Goal: Transaction & Acquisition: Purchase product/service

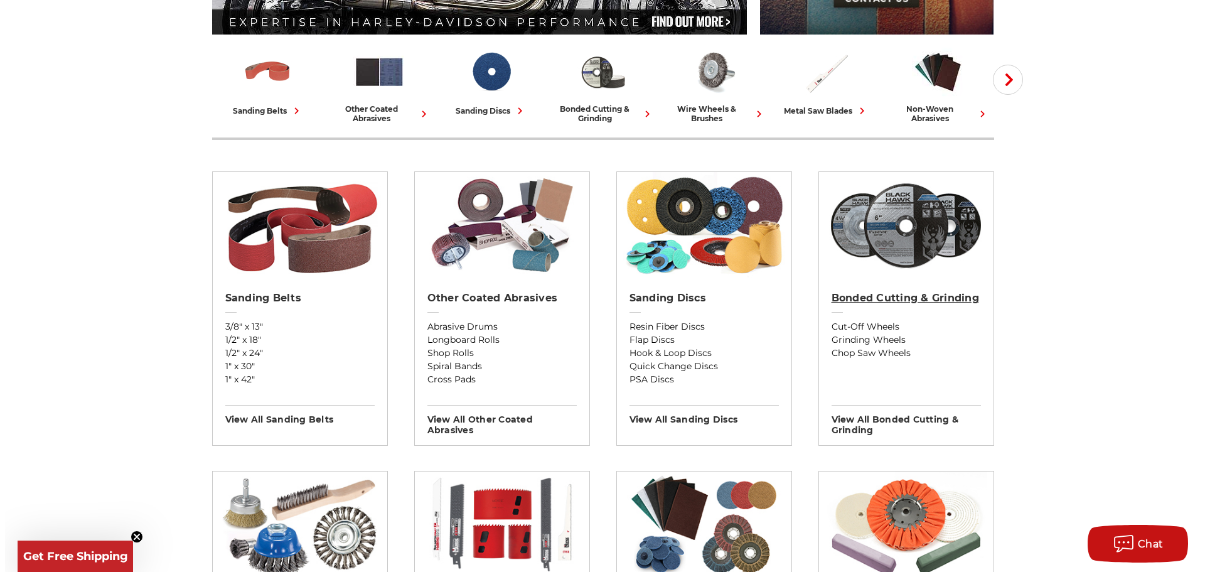
scroll to position [314, 0]
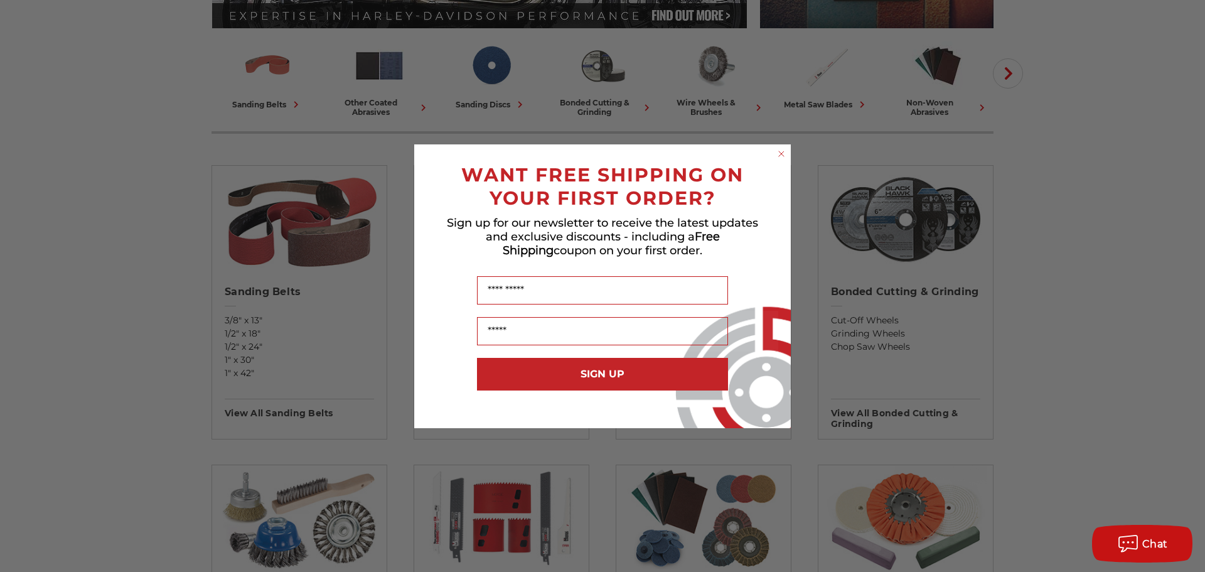
click at [784, 153] on circle "Close dialog" at bounding box center [782, 153] width 12 height 12
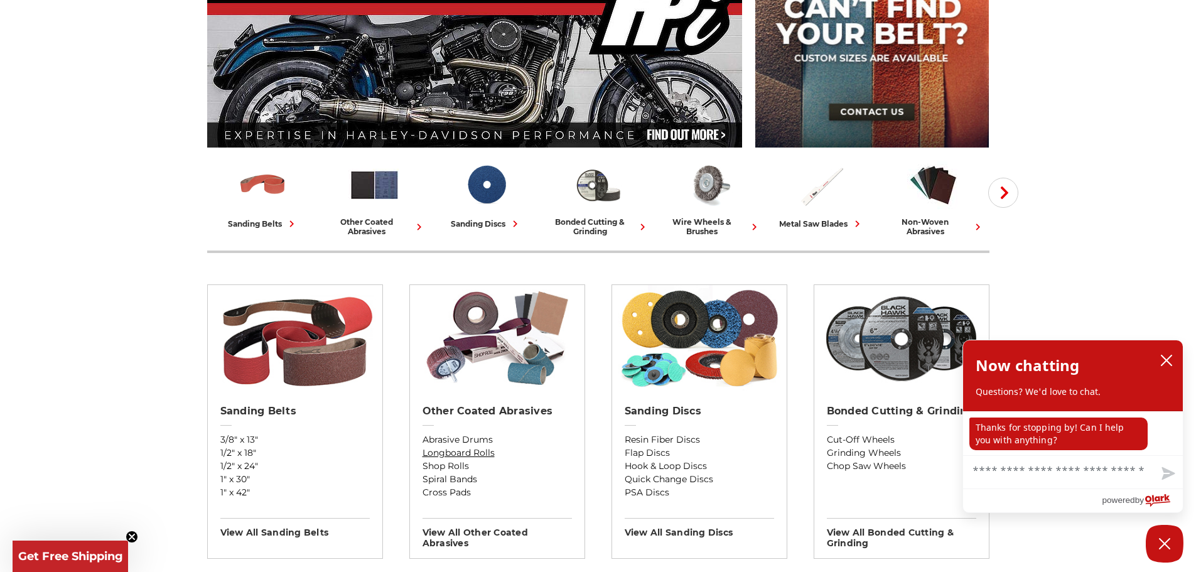
scroll to position [188, 0]
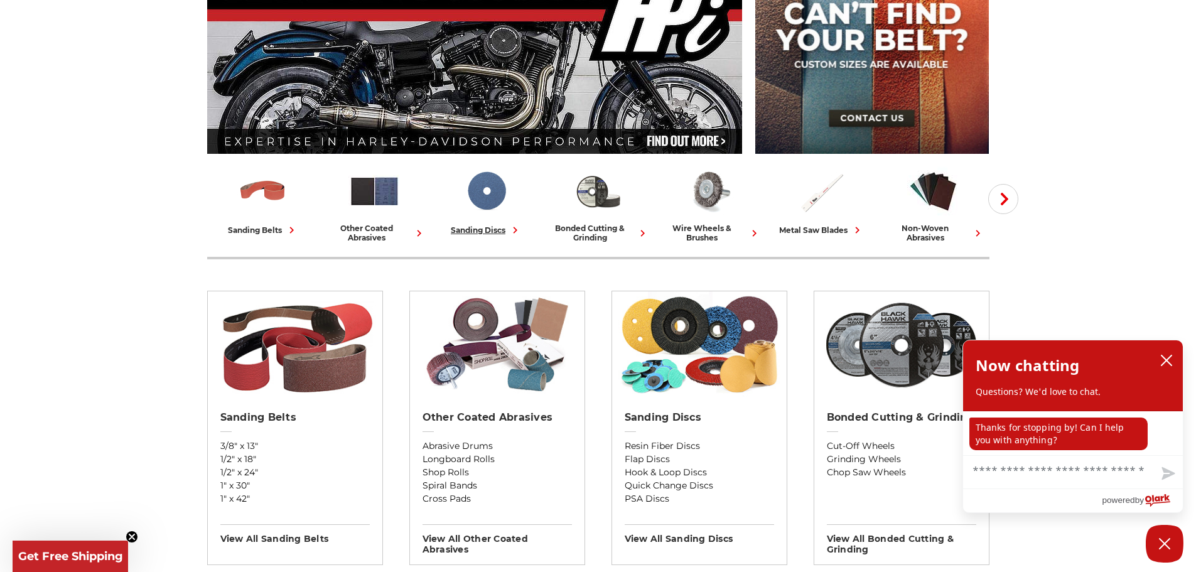
click at [473, 196] on img at bounding box center [486, 191] width 52 height 52
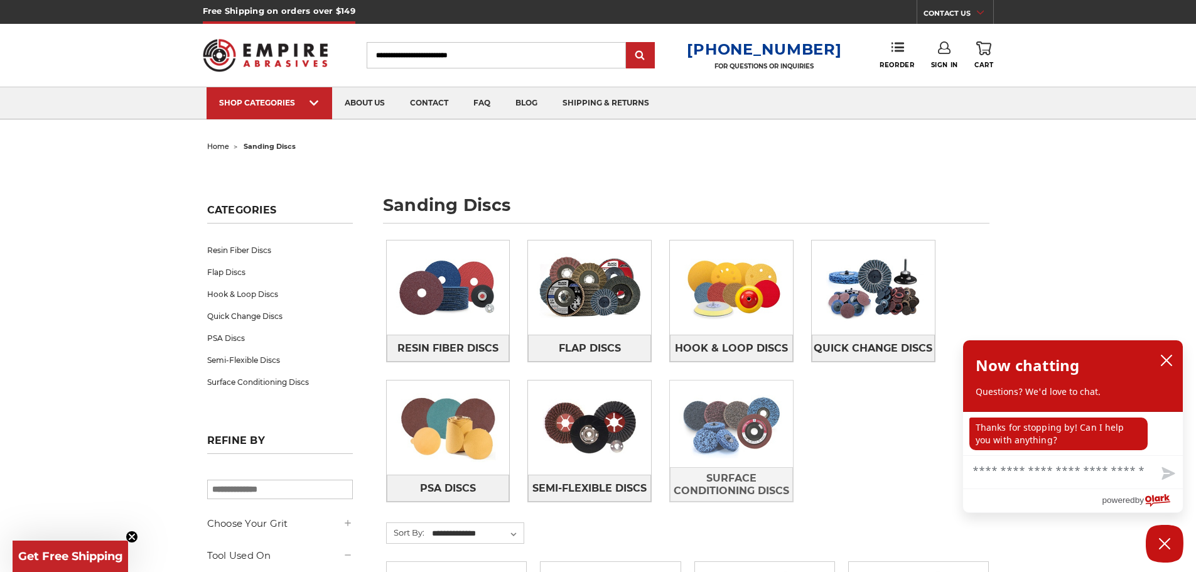
click at [718, 408] on img at bounding box center [731, 423] width 123 height 87
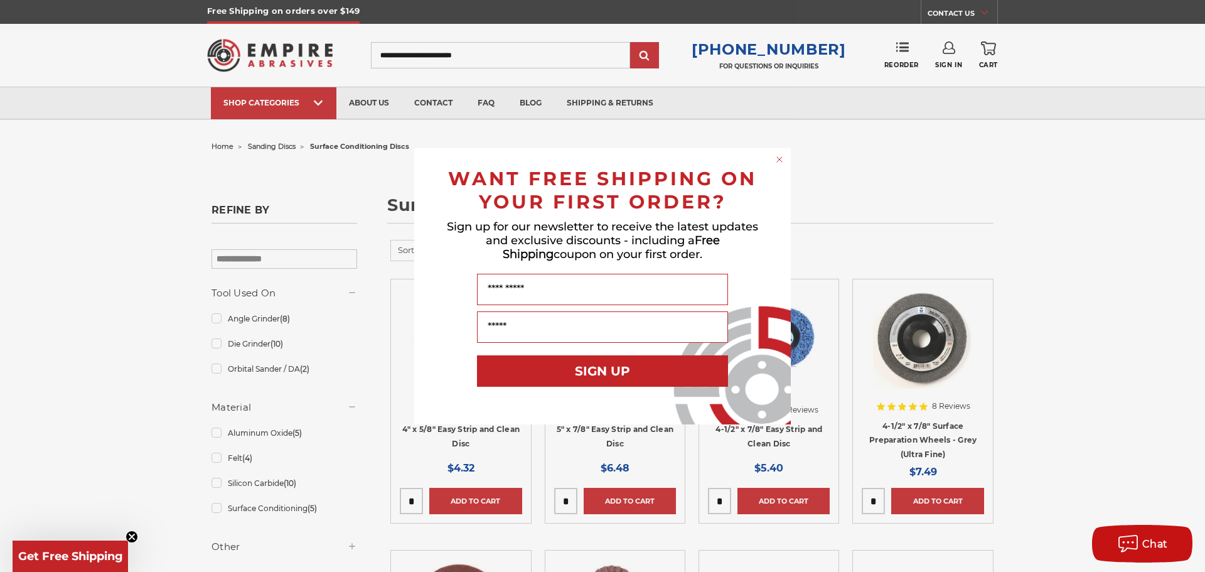
click at [780, 159] on icon "Close dialog" at bounding box center [779, 159] width 5 height 5
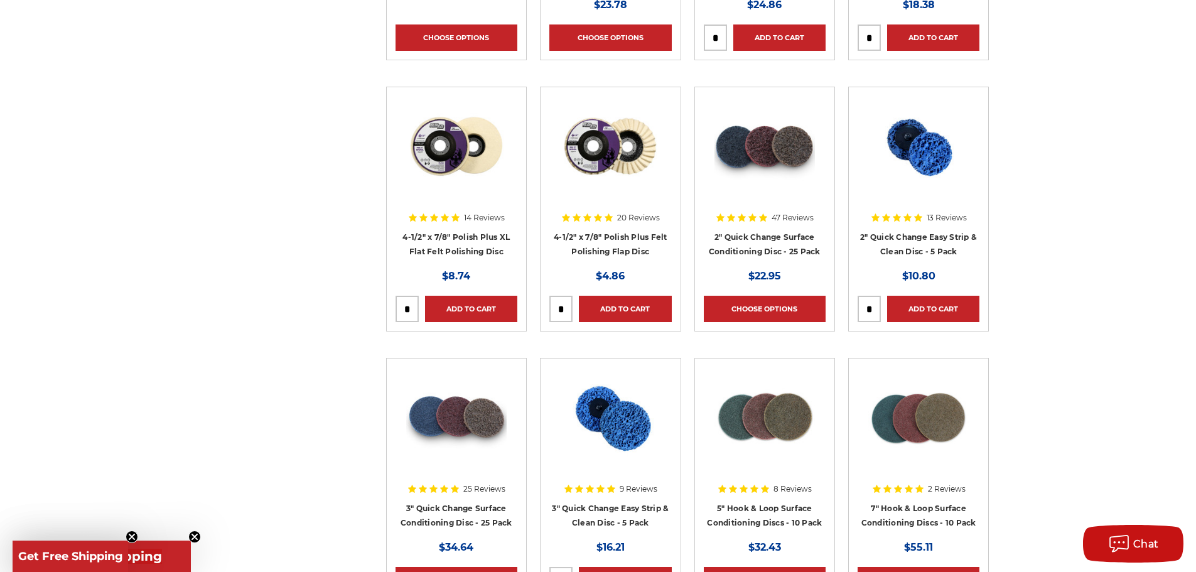
scroll to position [1004, 0]
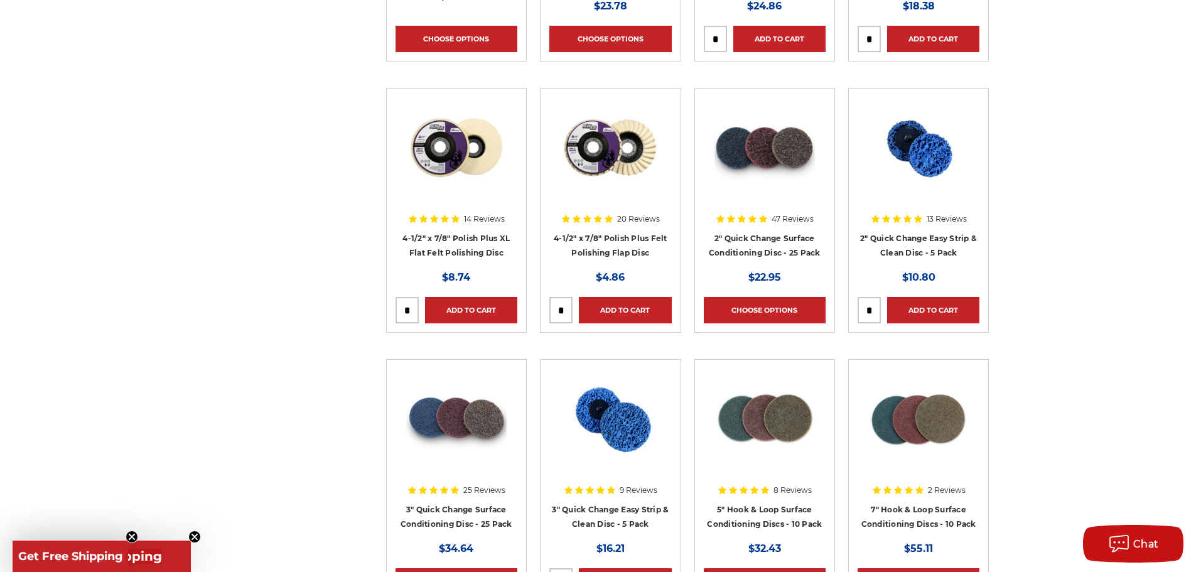
click at [781, 172] on img at bounding box center [764, 147] width 100 height 100
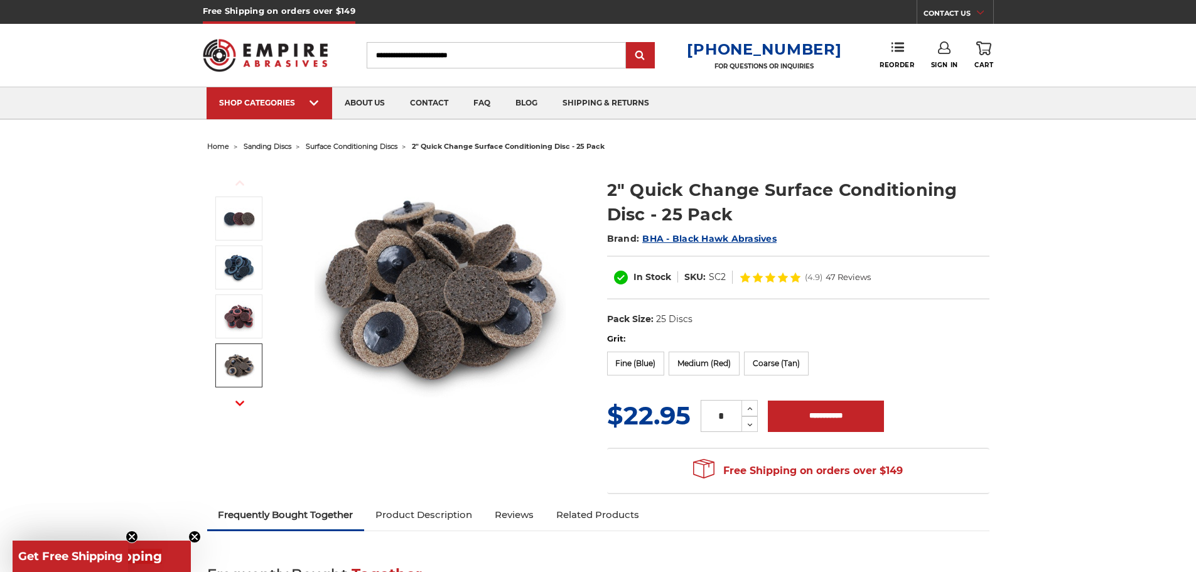
click at [236, 364] on img at bounding box center [238, 365] width 31 height 31
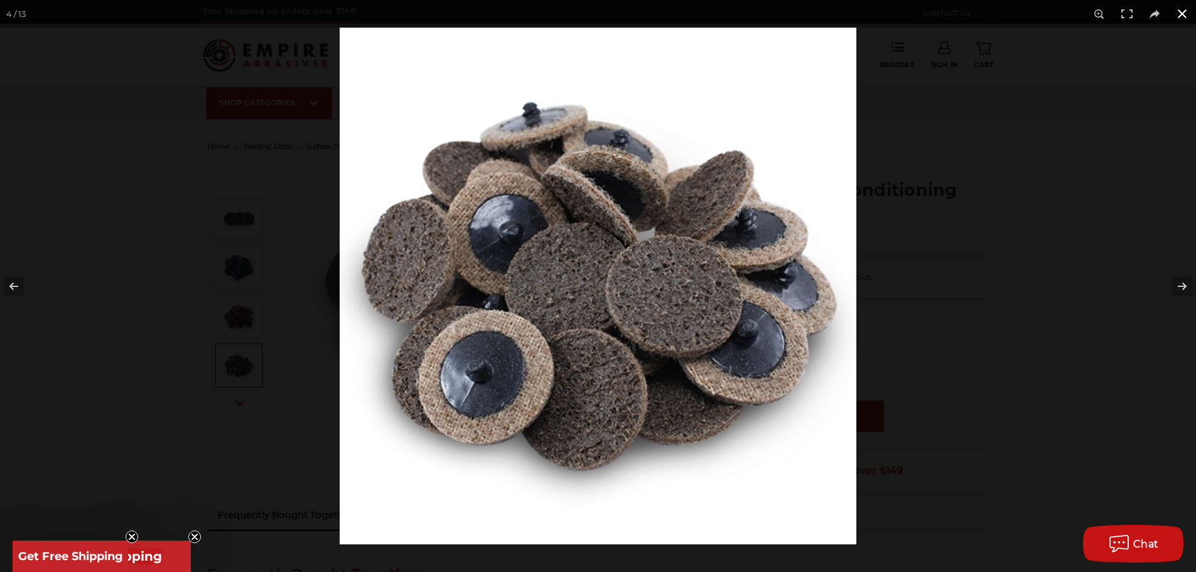
click at [1180, 10] on button at bounding box center [1182, 14] width 28 height 28
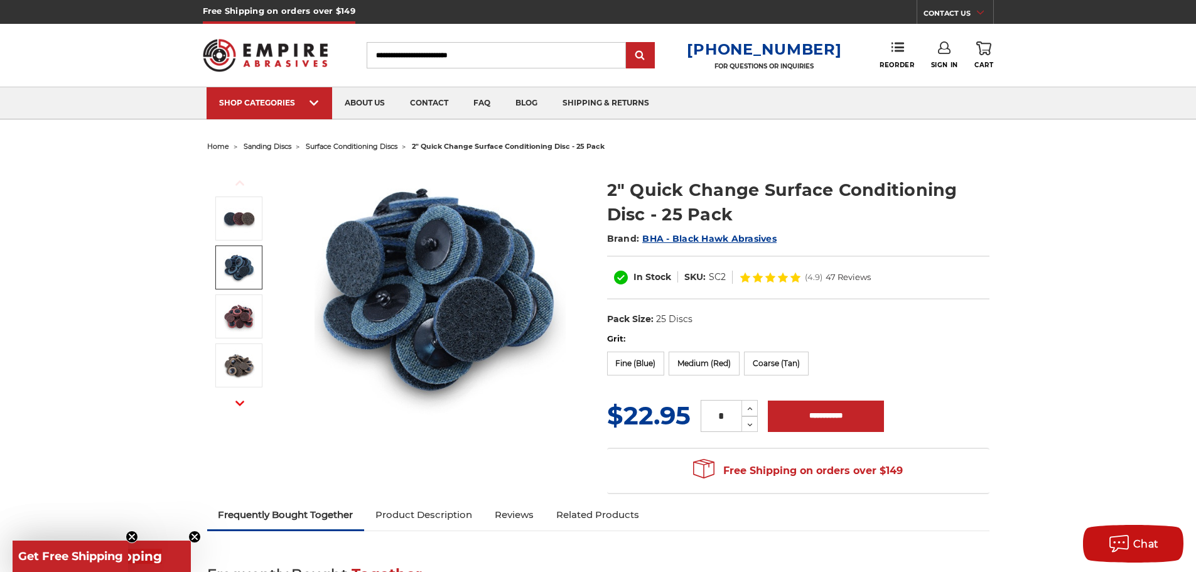
click at [240, 264] on img at bounding box center [238, 267] width 31 height 31
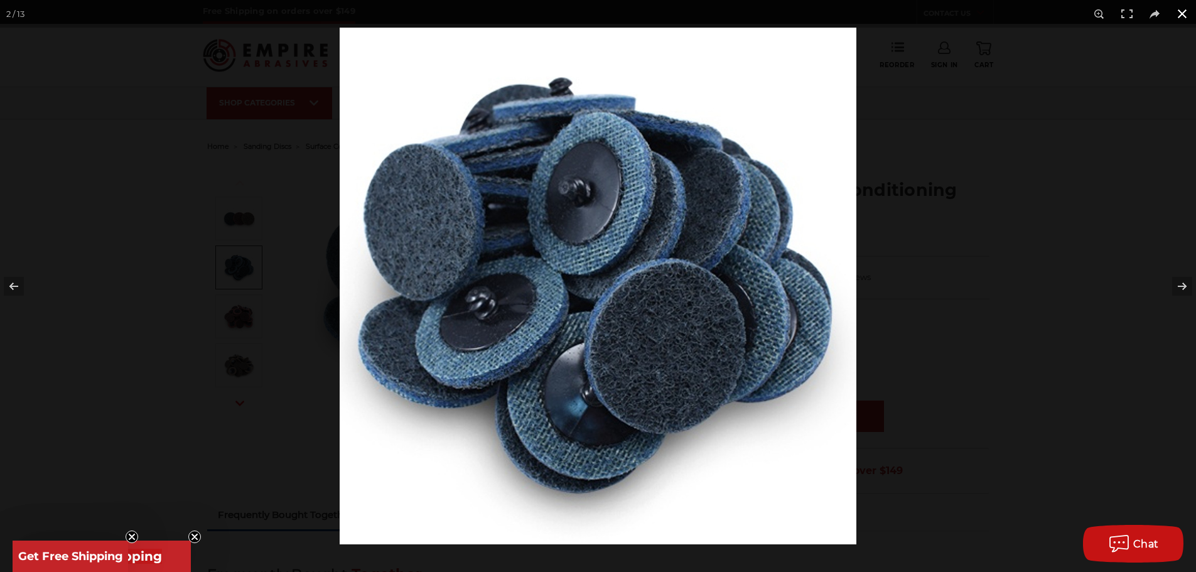
click at [1177, 12] on button at bounding box center [1182, 14] width 28 height 28
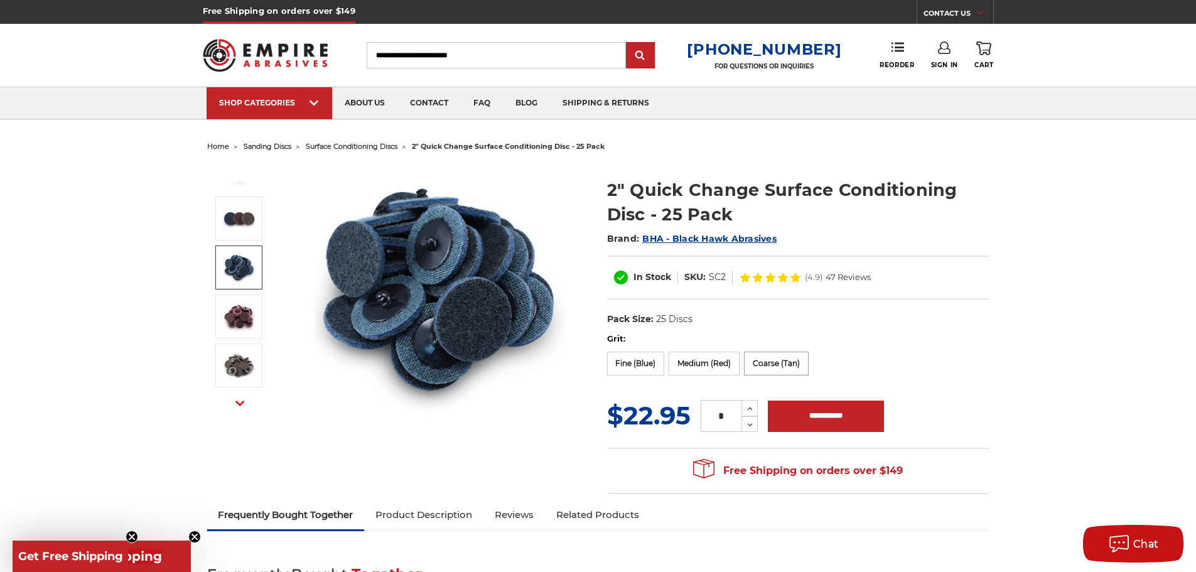
click at [759, 364] on label "Coarse (Tan)" at bounding box center [776, 363] width 65 height 24
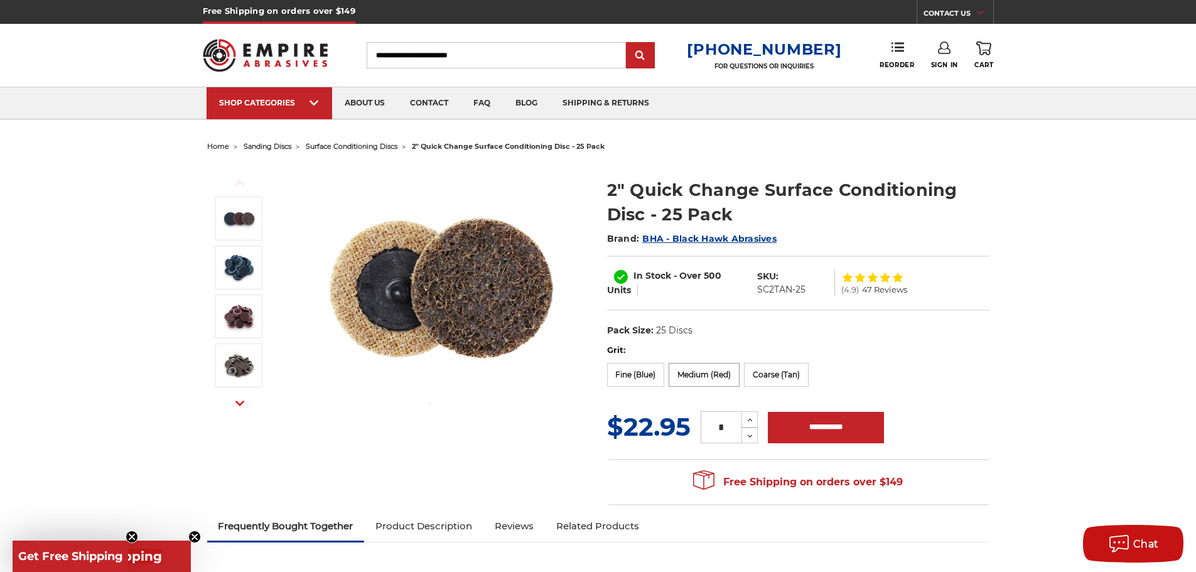
click at [707, 376] on label "Medium (Red)" at bounding box center [703, 375] width 71 height 24
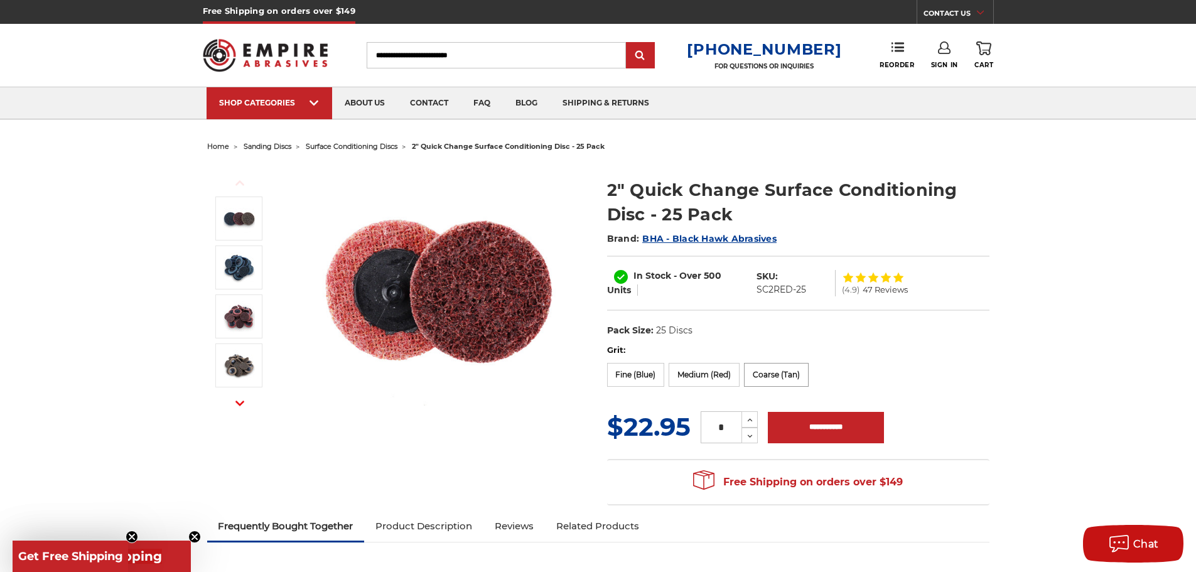
click at [757, 382] on label "Coarse (Tan)" at bounding box center [776, 375] width 65 height 24
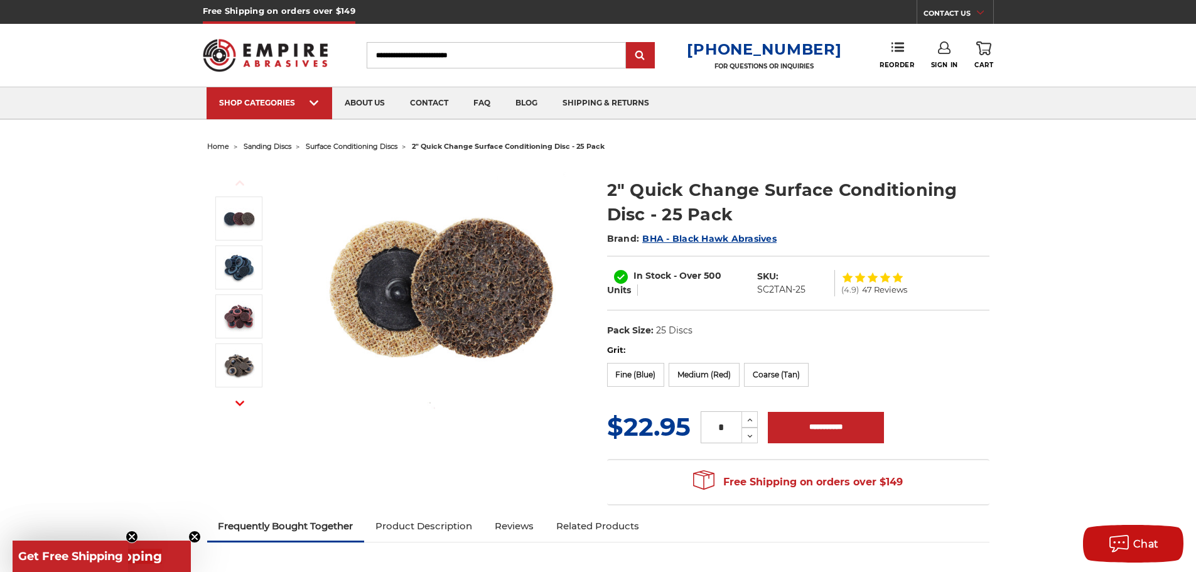
drag, startPoint x: 128, startPoint y: 530, endPoint x: 136, endPoint y: 527, distance: 8.7
click at [128, 531] on circle "Close teaser" at bounding box center [132, 537] width 12 height 12
click at [193, 534] on circle "Close teaser" at bounding box center [195, 537] width 12 height 12
